Goal: Information Seeking & Learning: Learn about a topic

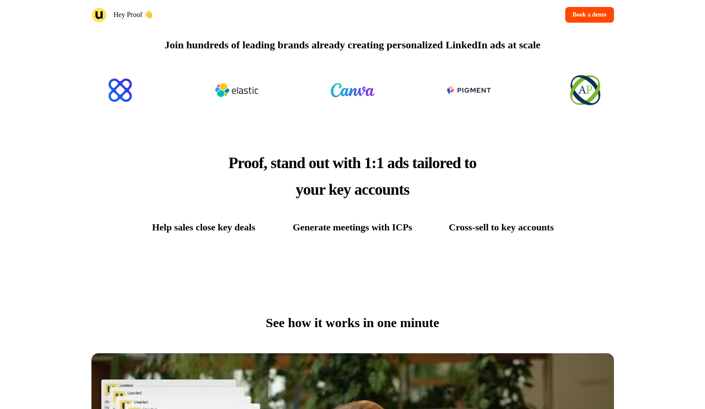
scroll to position [337, 0]
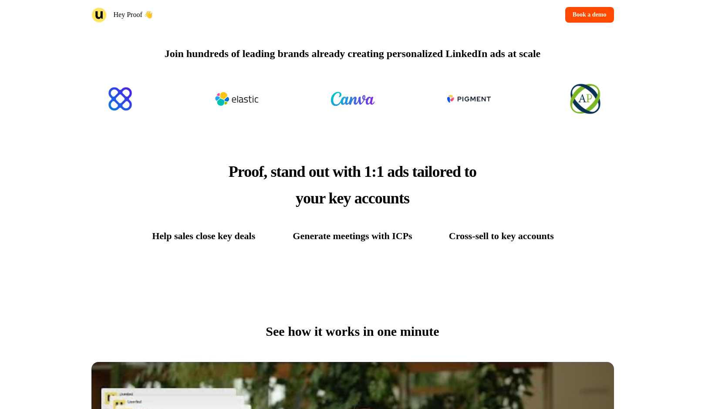
click at [577, 244] on div "Proof, stand out with 1:1 ads tailored to your key accounts Help sales close ke…" at bounding box center [352, 200] width 575 height 155
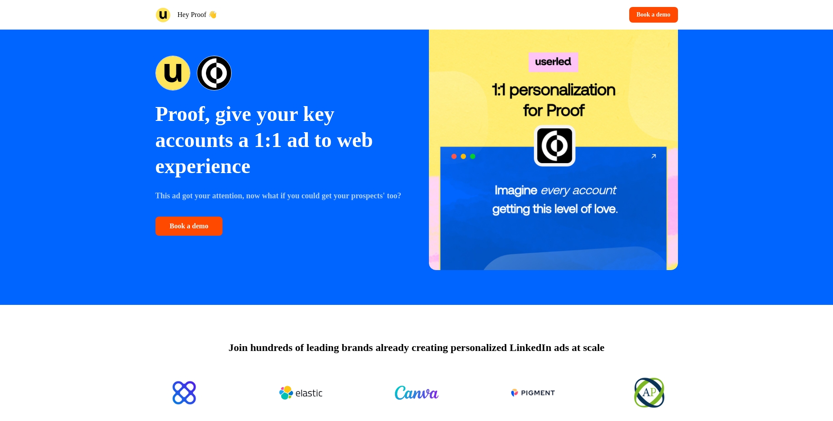
scroll to position [0, 0]
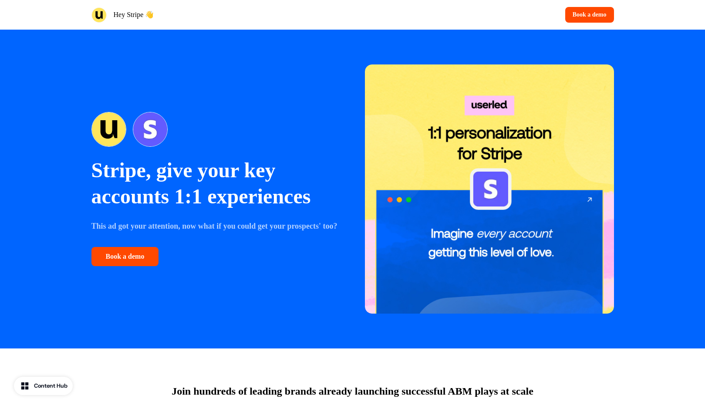
click at [34, 387] on div "Content Hub" at bounding box center [51, 385] width 34 height 9
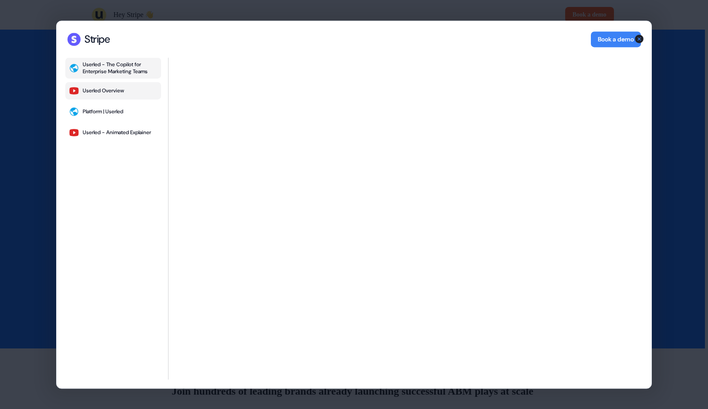
click at [119, 92] on div "Userled Overview" at bounding box center [103, 90] width 41 height 7
click at [123, 115] on button "Platform | Userled" at bounding box center [113, 111] width 96 height 17
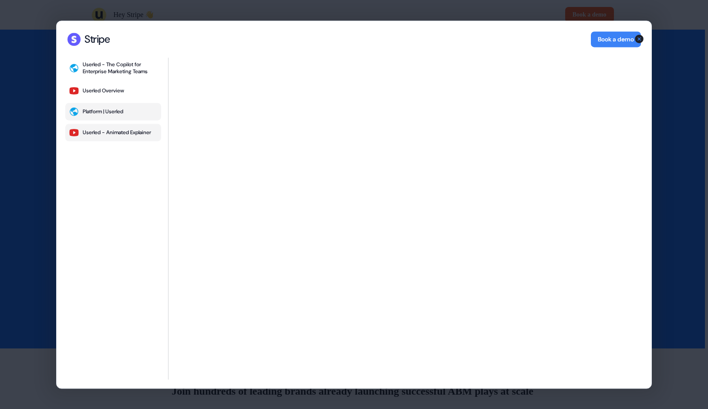
click at [111, 130] on div "Userled - Animated Explainer" at bounding box center [117, 132] width 68 height 7
click at [128, 63] on div "Userled - The Copilot for Enterprise Marketing Teams" at bounding box center [120, 68] width 75 height 14
click at [669, 71] on div "Stripe Stripe Book a demo Userled - The Copilot for Enterprise Marketing Teams …" at bounding box center [354, 204] width 708 height 409
click at [638, 40] on icon "button" at bounding box center [639, 38] width 9 height 9
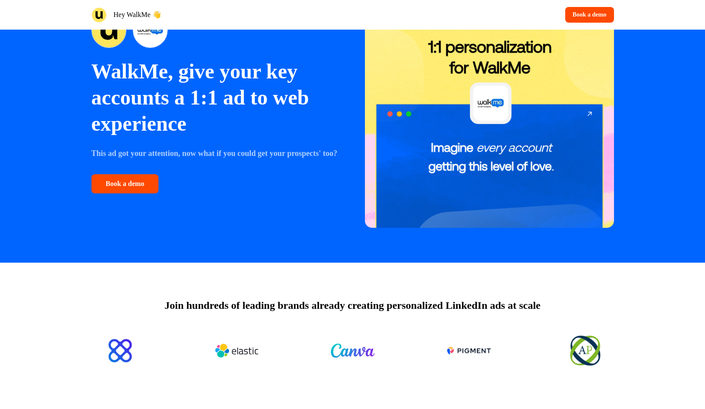
scroll to position [156, 0]
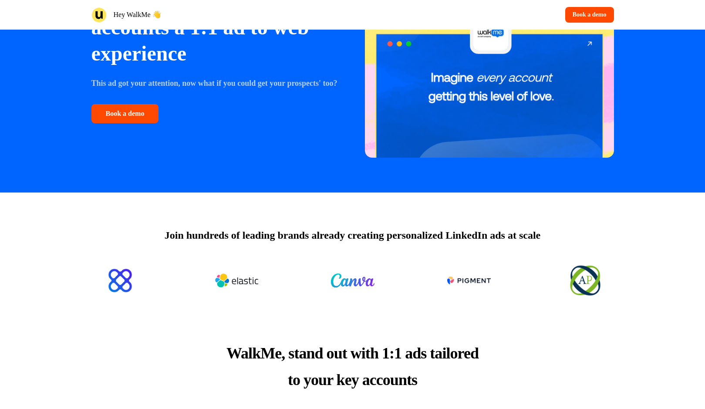
click at [138, 17] on p "Hey WalkMe 👋" at bounding box center [137, 15] width 47 height 10
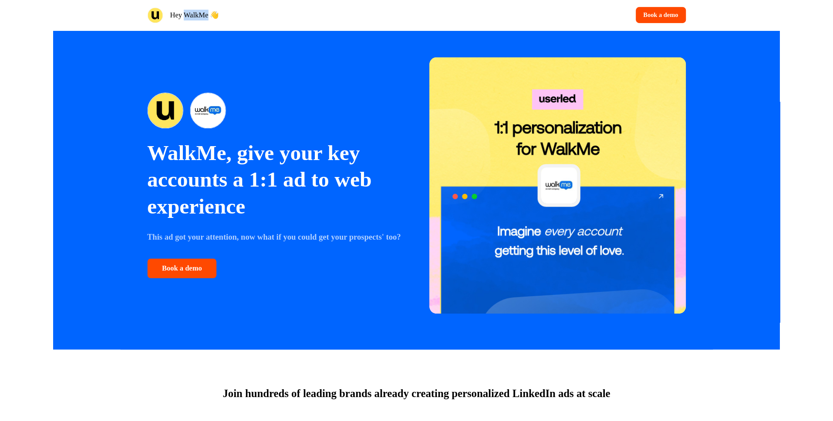
scroll to position [0, 0]
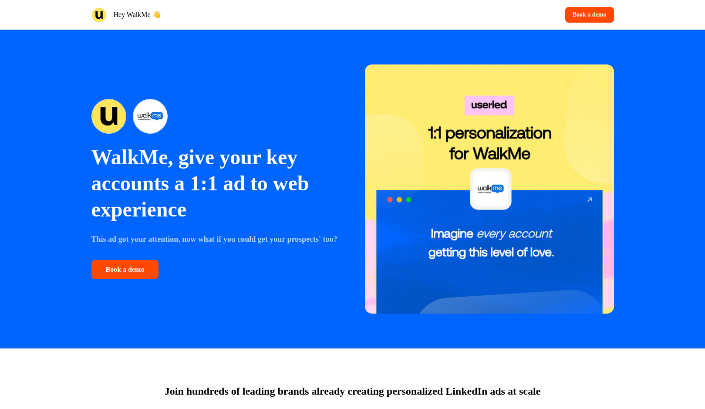
drag, startPoint x: 203, startPoint y: 37, endPoint x: 199, endPoint y: 45, distance: 9.6
click at [203, 37] on div "WalkMe, give your key accounts a 1:1 ad to web experience This ad got your atte…" at bounding box center [352, 189] width 575 height 319
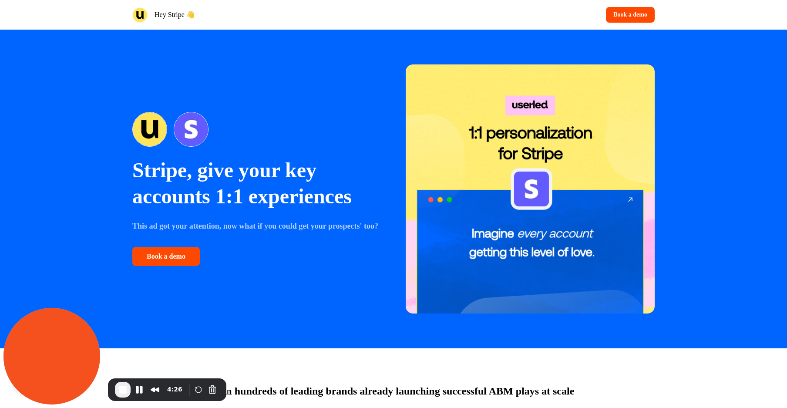
click at [178, 16] on p "Hey Stripe 👋" at bounding box center [175, 15] width 40 height 10
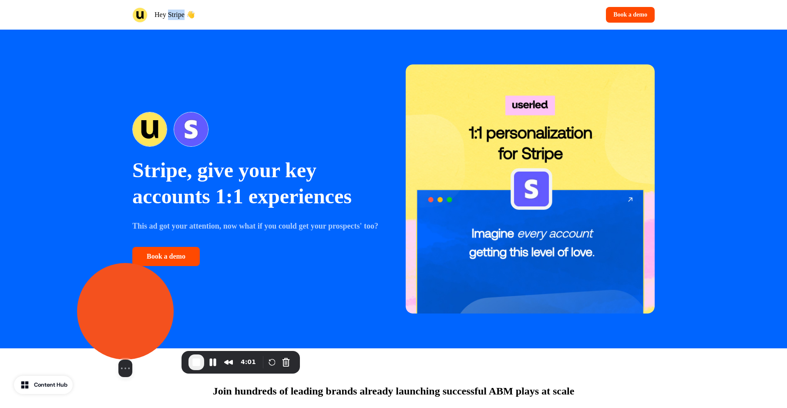
drag, startPoint x: 61, startPoint y: 342, endPoint x: 109, endPoint y: 330, distance: 49.6
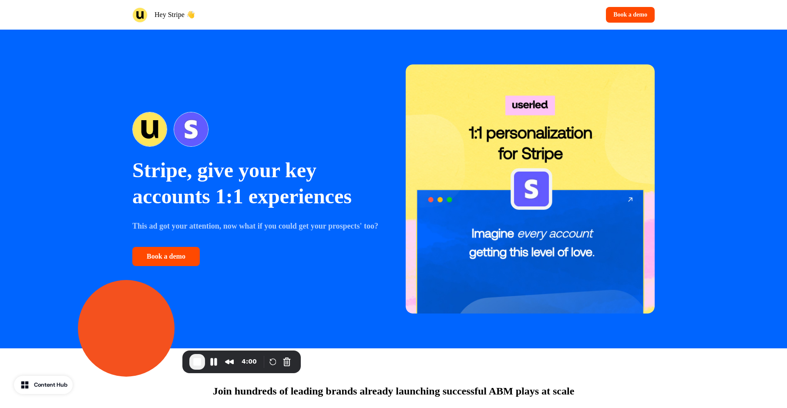
click at [43, 386] on div "Content Hub" at bounding box center [51, 385] width 34 height 9
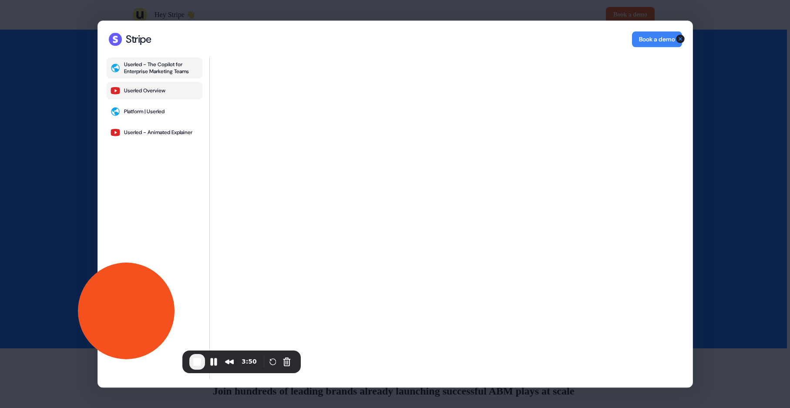
click at [159, 96] on button "Userled Overview" at bounding box center [155, 90] width 96 height 17
click at [151, 114] on div "Platform | Userled" at bounding box center [144, 111] width 40 height 7
click at [163, 131] on div "Userled - Animated Explainer" at bounding box center [158, 132] width 68 height 7
click at [199, 364] on span "End Recording" at bounding box center [197, 362] width 10 height 10
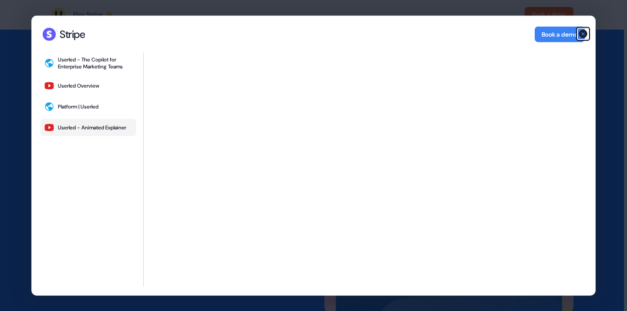
click at [583, 35] on icon "button" at bounding box center [583, 34] width 9 height 9
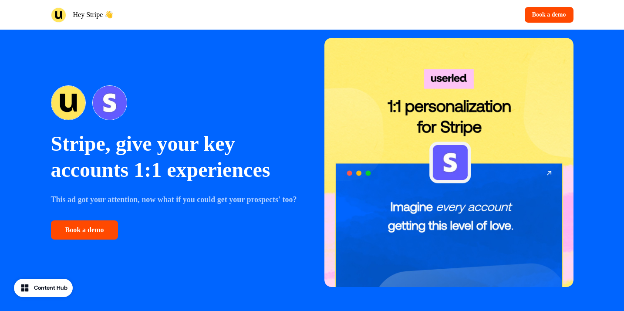
scroll to position [27, 0]
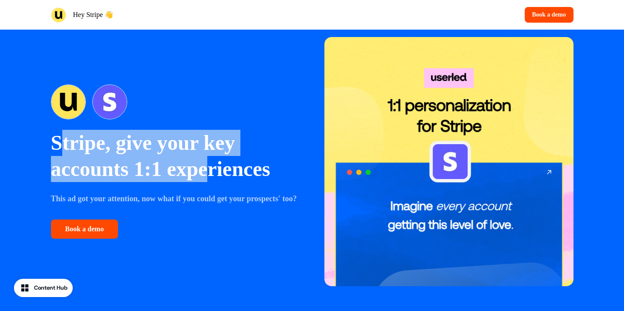
drag, startPoint x: 91, startPoint y: 136, endPoint x: 214, endPoint y: 157, distance: 125.0
click at [214, 157] on p "Stripe, give your key accounts 1:1 experiences" at bounding box center [175, 156] width 249 height 52
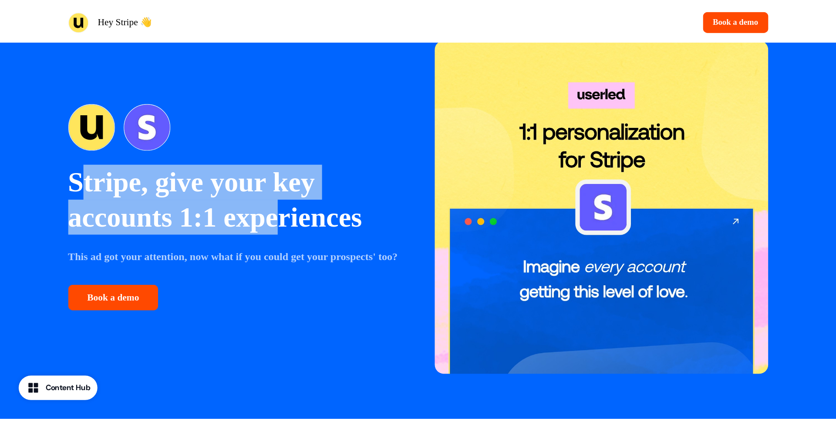
scroll to position [0, 0]
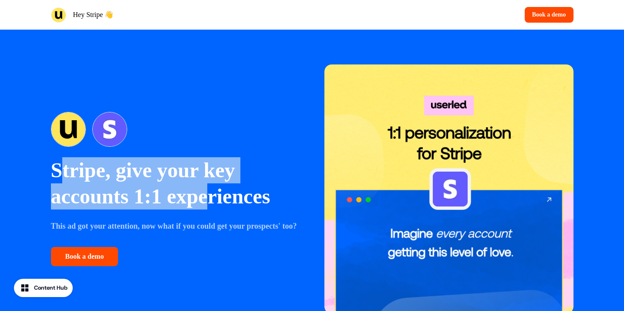
click at [27, 292] on icon "button" at bounding box center [25, 288] width 16 height 16
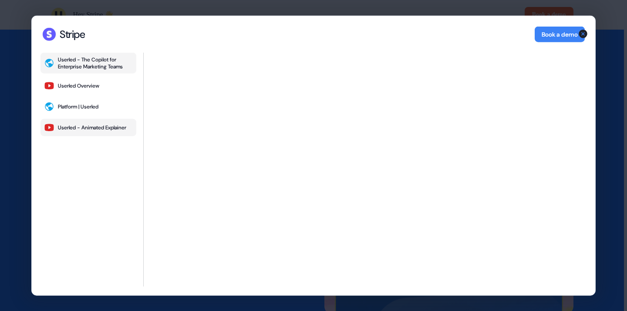
click at [92, 65] on div "Userled - The Copilot for Enterprise Marketing Teams" at bounding box center [95, 63] width 75 height 14
click at [20, 108] on div "Stripe Stripe Book a demo Userled - The Copilot for Enterprise Marketing Teams …" at bounding box center [313, 155] width 627 height 311
click at [582, 33] on icon "button" at bounding box center [583, 34] width 9 height 9
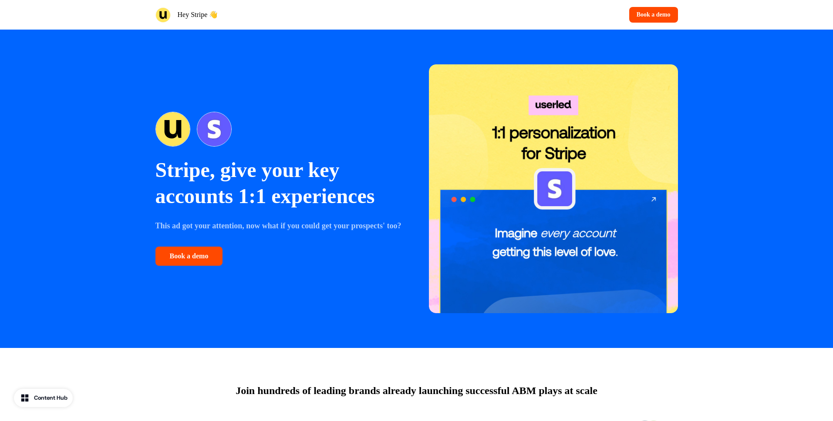
click at [47, 392] on button "Content Hub" at bounding box center [43, 398] width 59 height 18
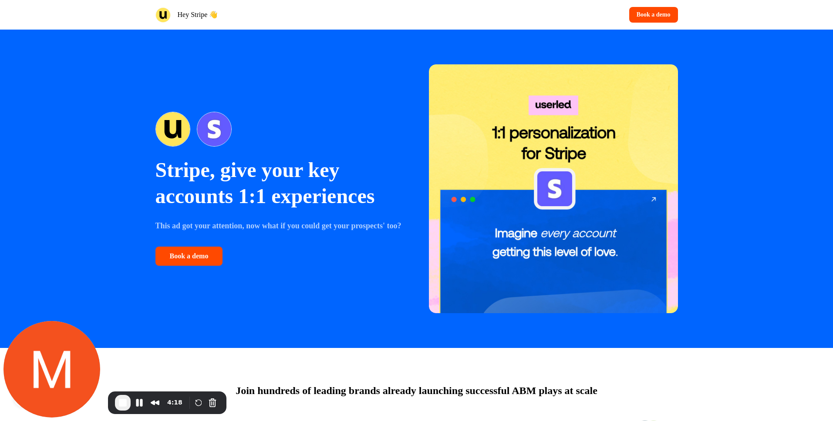
click at [200, 13] on p "Hey Stripe 👋" at bounding box center [198, 15] width 40 height 10
